Goal: Task Accomplishment & Management: Manage account settings

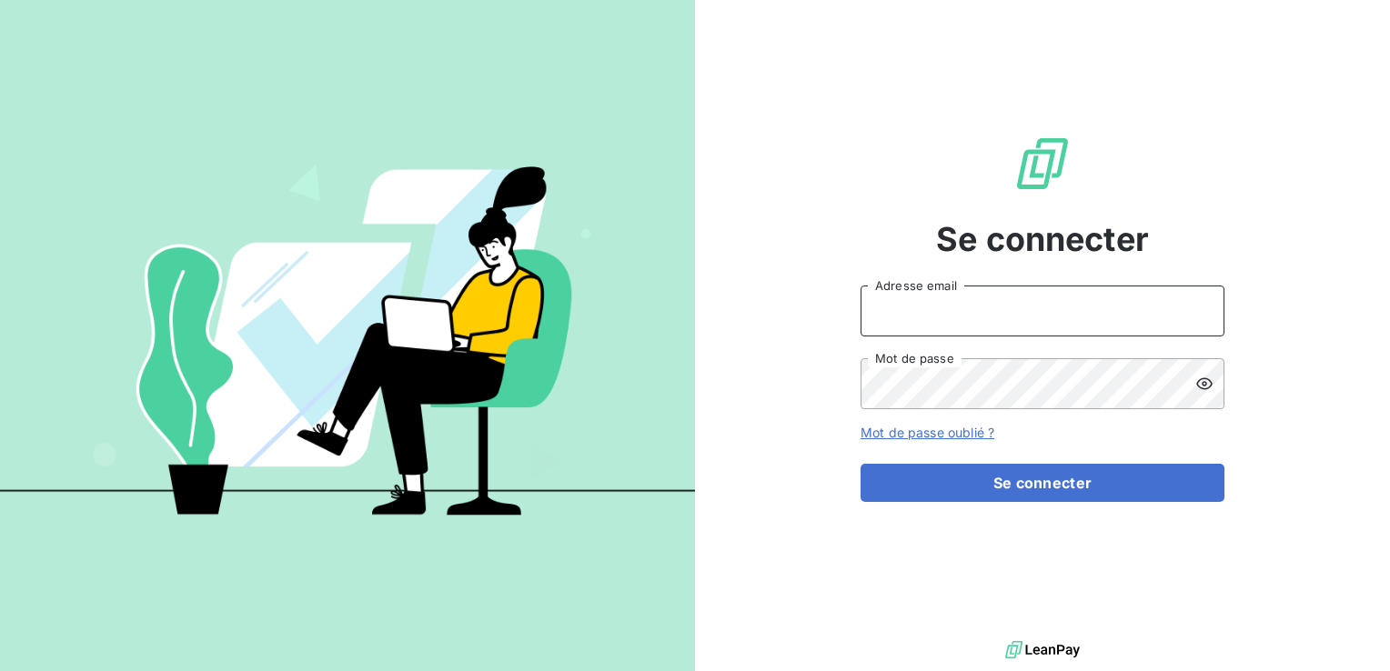
click at [996, 311] on input "Adresse email" at bounding box center [1042, 311] width 364 height 51
paste input "[EMAIL_ADDRESS][DOMAIN_NAME]"
type input "[EMAIL_ADDRESS][DOMAIN_NAME]"
click at [836, 362] on div "Se connecter [EMAIL_ADDRESS][DOMAIN_NAME] Adresse email Mot de passe Mot de pas…" at bounding box center [1042, 318] width 695 height 637
click at [1205, 383] on icon at bounding box center [1204, 384] width 16 height 12
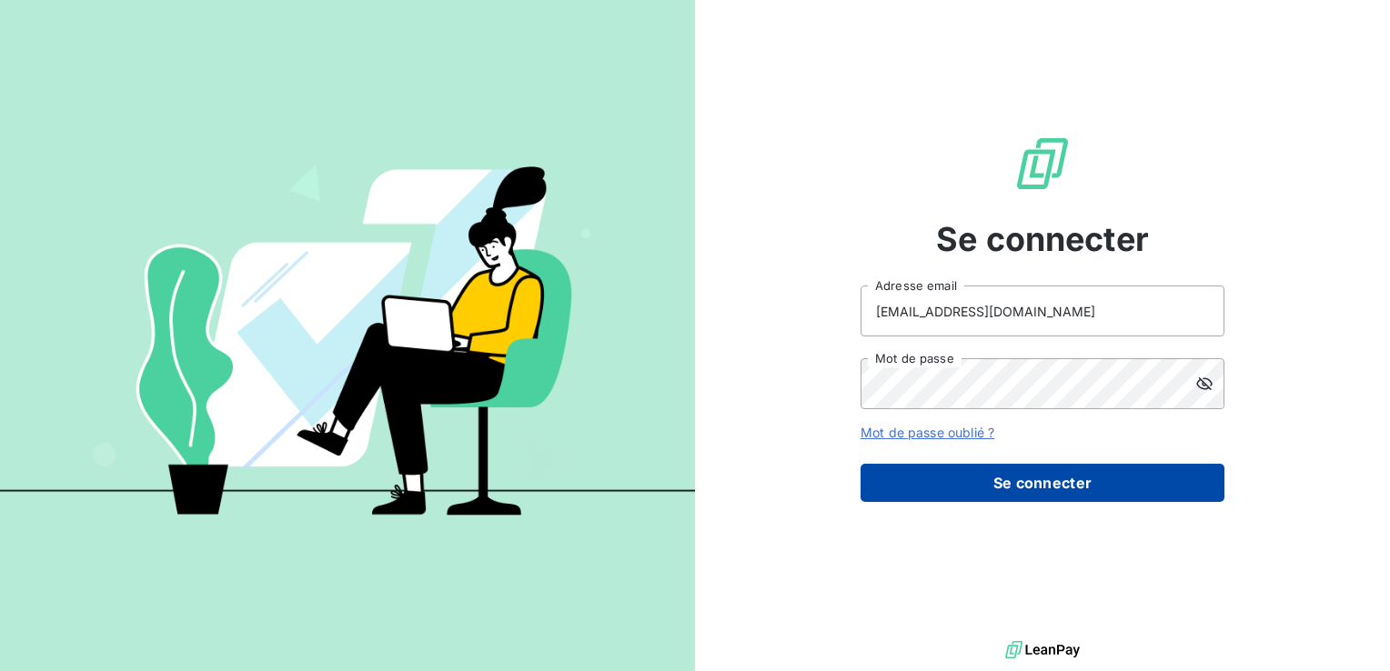
click at [1015, 488] on button "Se connecter" at bounding box center [1042, 483] width 364 height 38
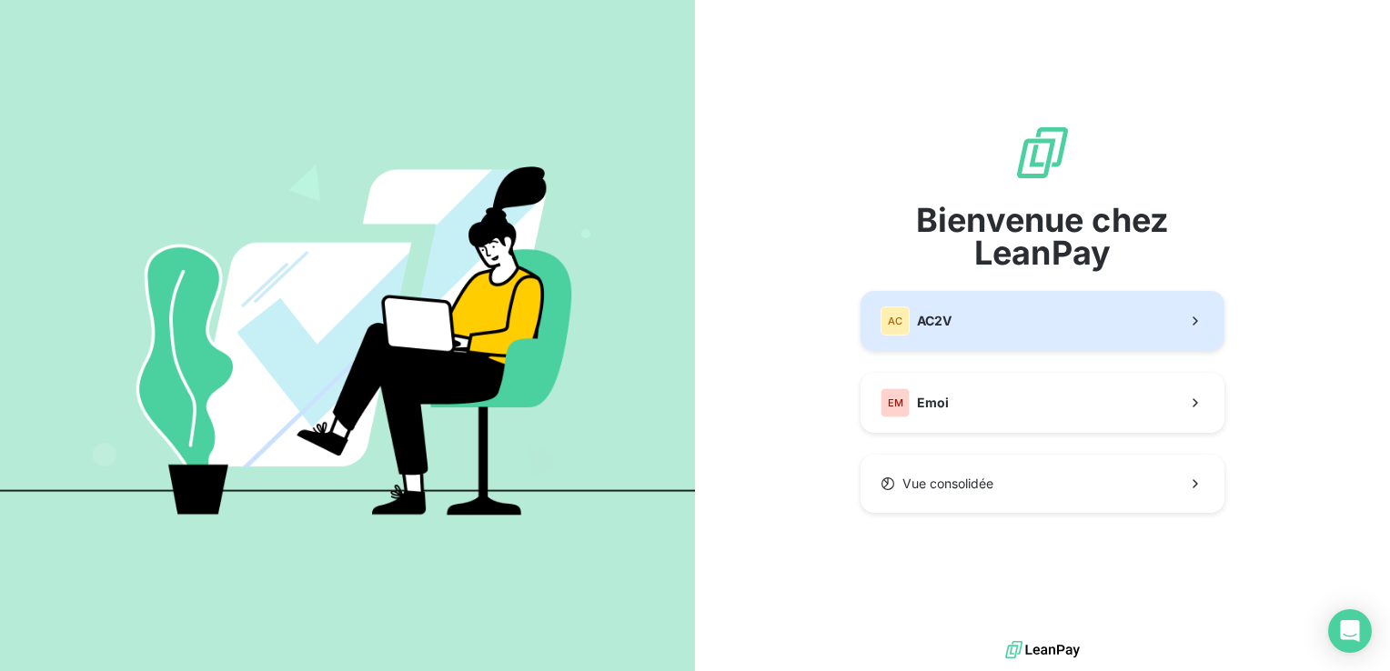
click at [960, 324] on button "AC AC2V" at bounding box center [1042, 321] width 364 height 60
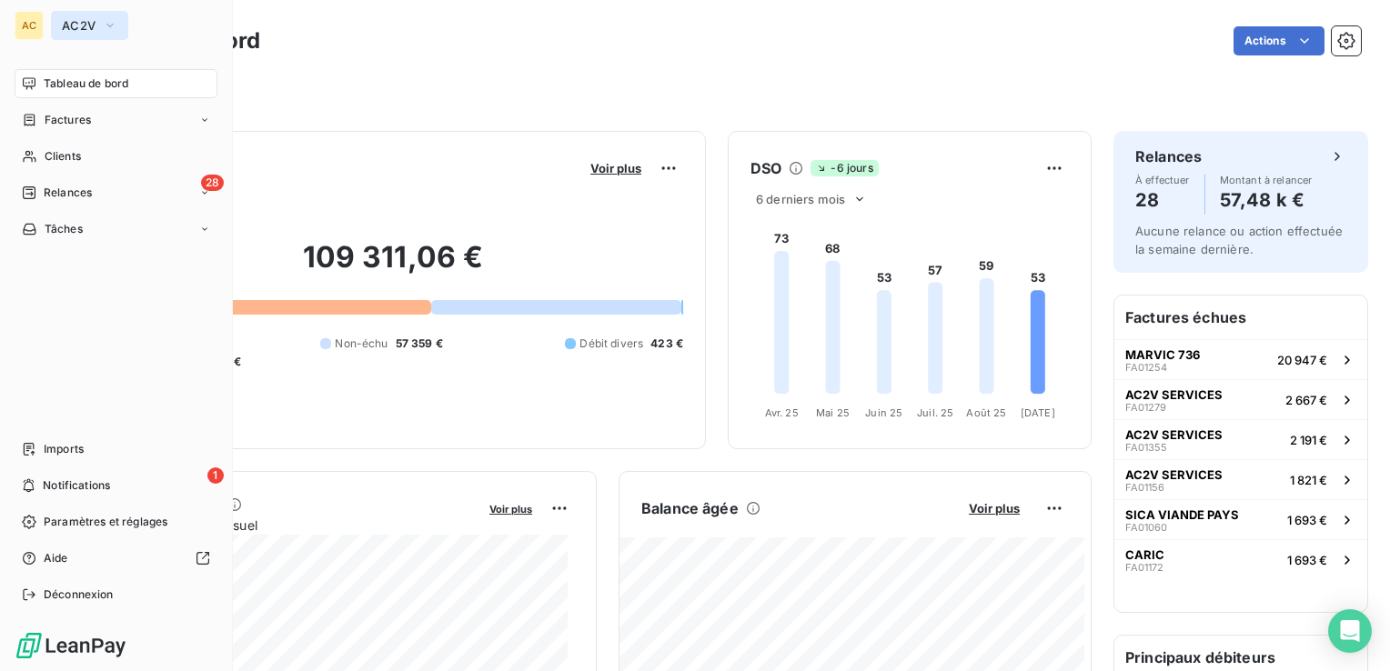
click at [110, 24] on icon "button" at bounding box center [110, 25] width 15 height 18
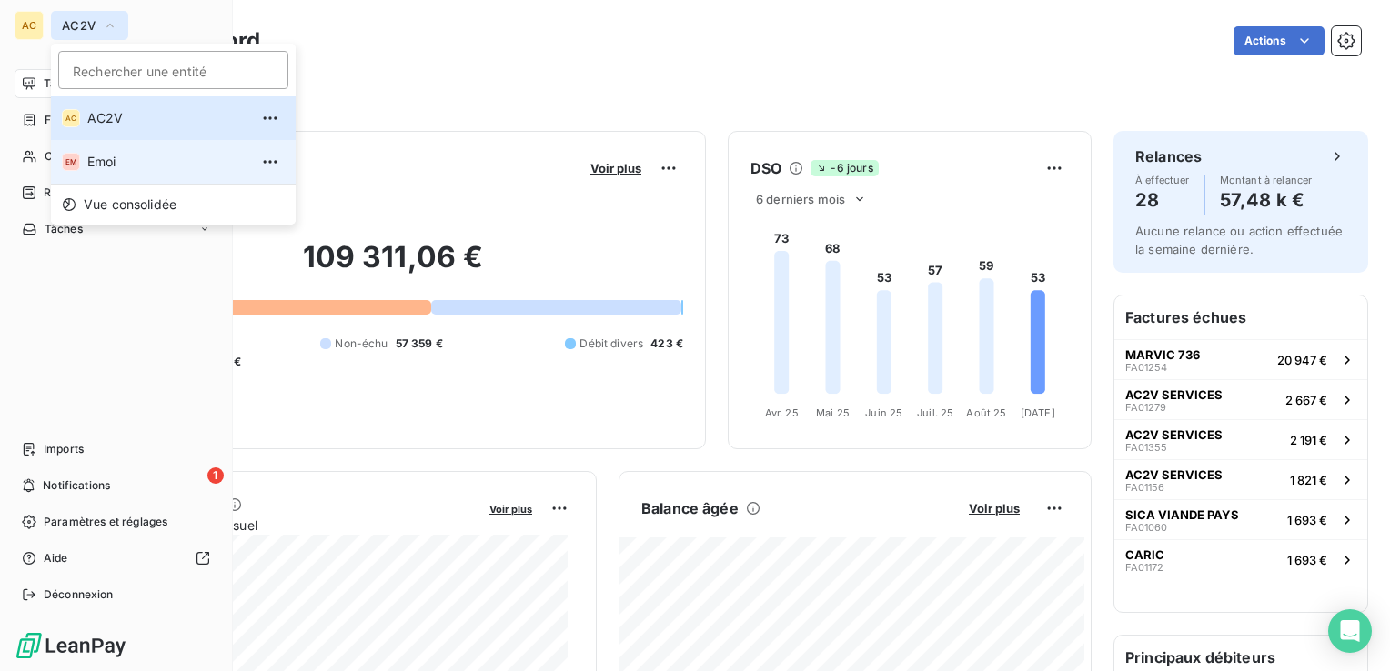
click at [116, 161] on span "Emoi" at bounding box center [167, 162] width 161 height 18
